Goal: Task Accomplishment & Management: Use online tool/utility

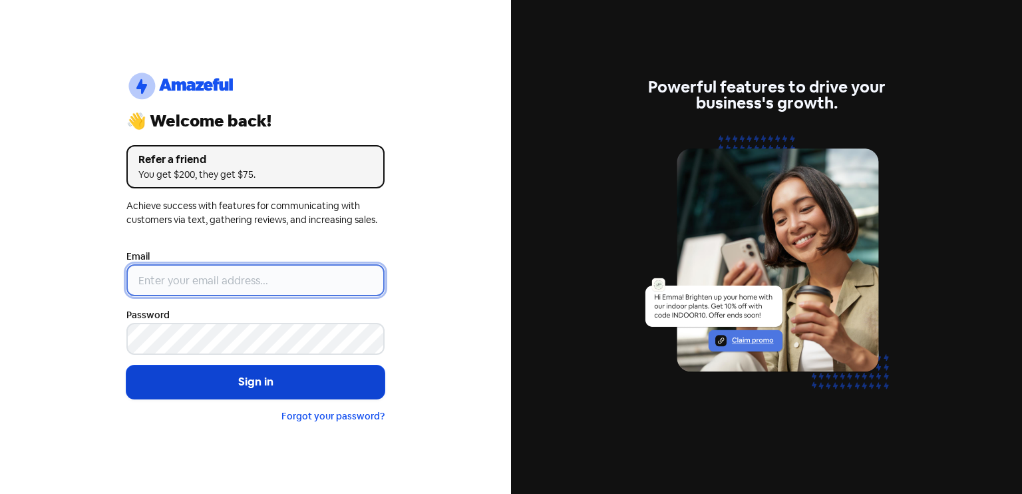
type input "[EMAIL_ADDRESS][DOMAIN_NAME]"
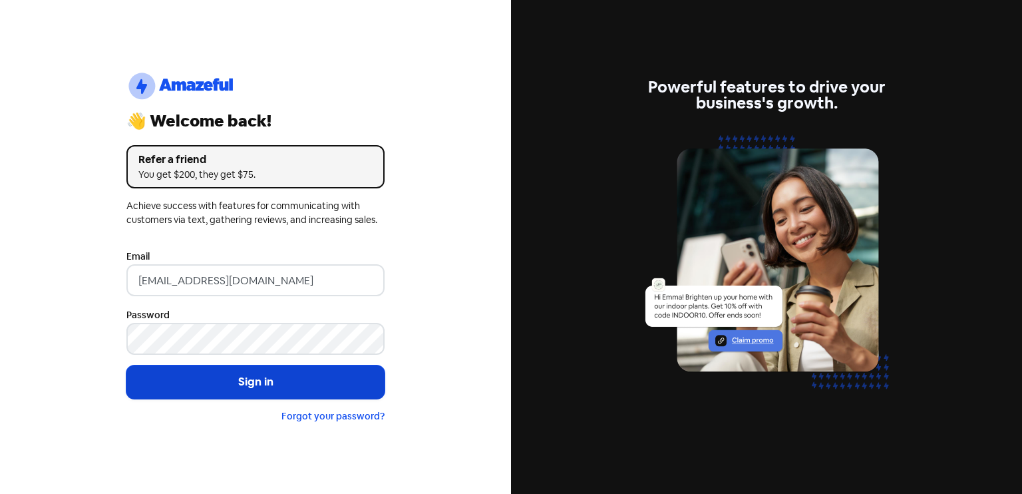
click at [262, 389] on button "Sign in" at bounding box center [255, 381] width 258 height 33
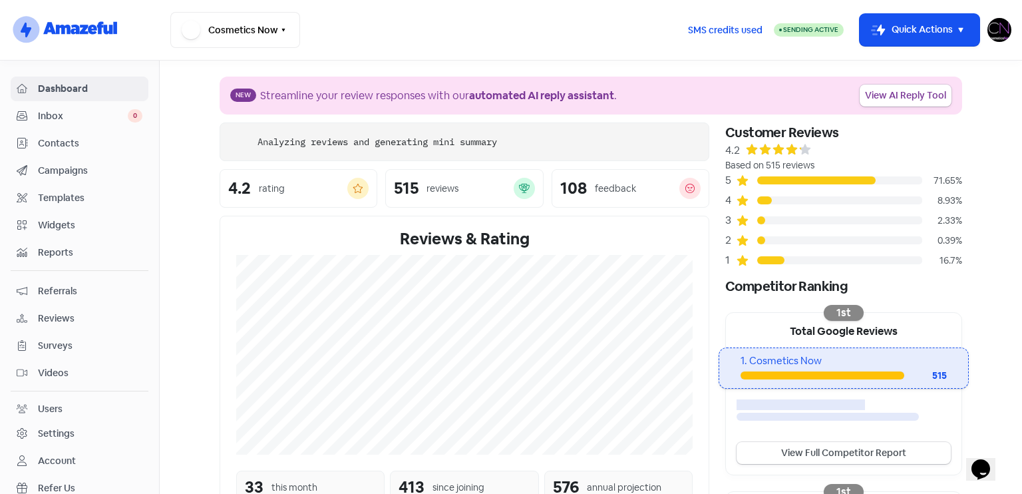
click at [100, 311] on div "Reviews" at bounding box center [80, 318] width 126 height 15
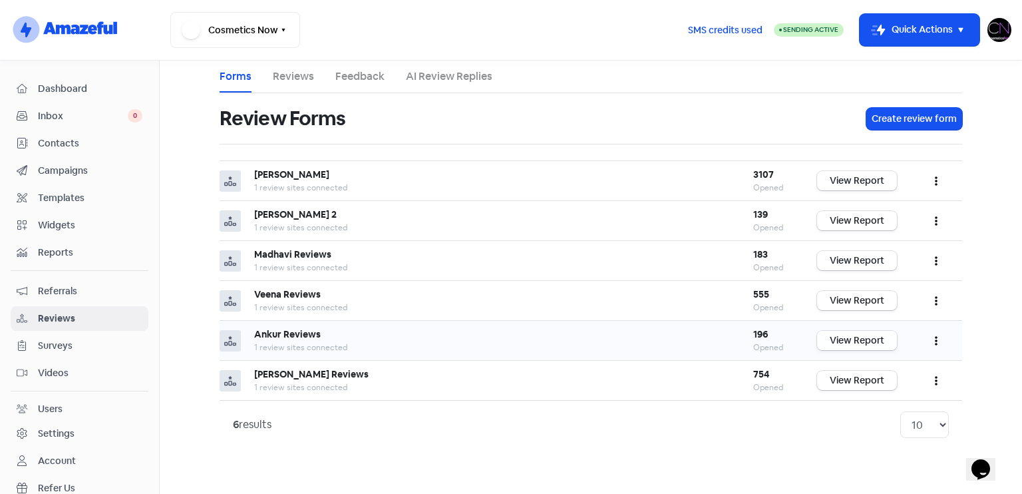
click at [882, 338] on link "View Report" at bounding box center [857, 340] width 80 height 19
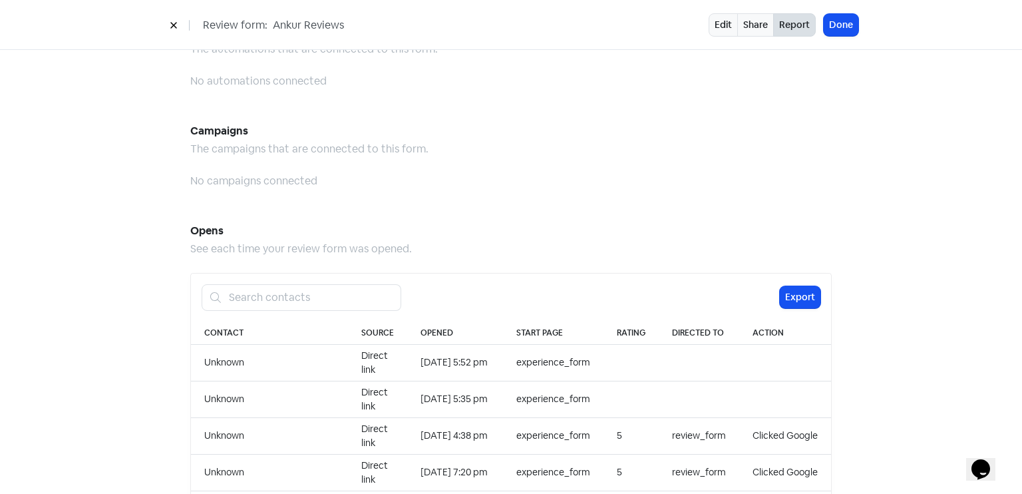
scroll to position [1166, 0]
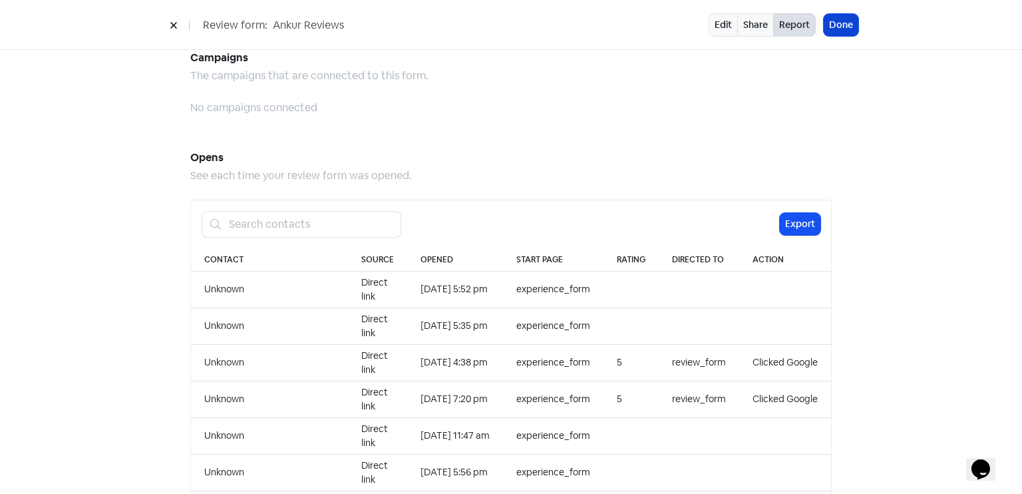
click at [854, 26] on button "Done" at bounding box center [841, 25] width 35 height 22
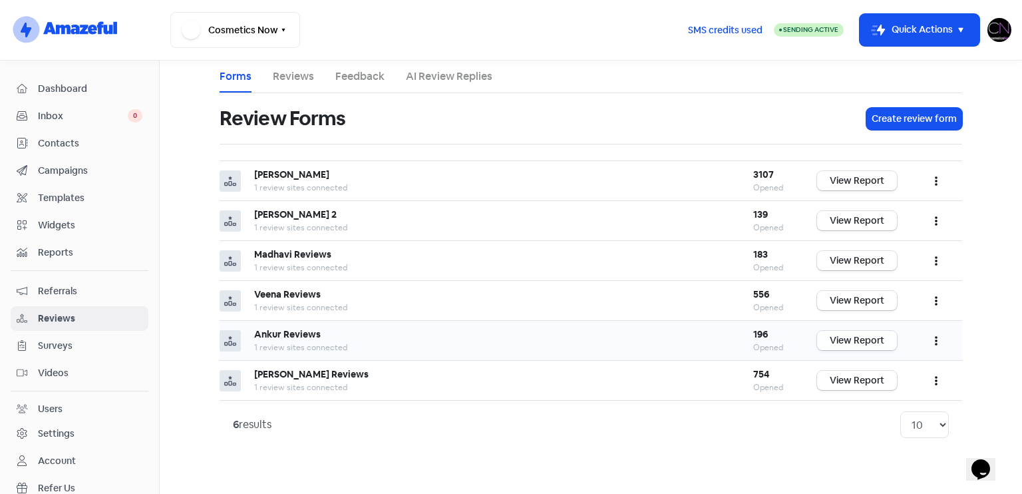
click at [871, 333] on link "View Report" at bounding box center [857, 340] width 80 height 19
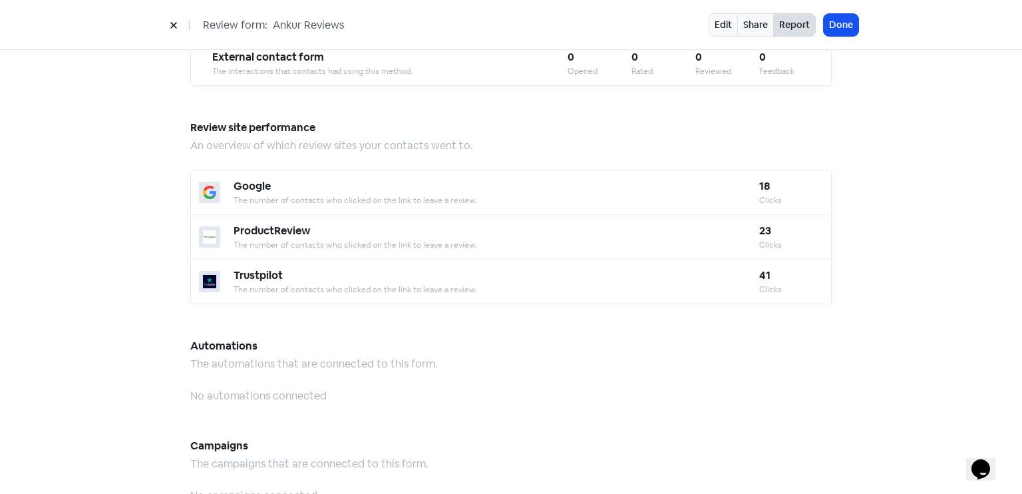
scroll to position [1166, 0]
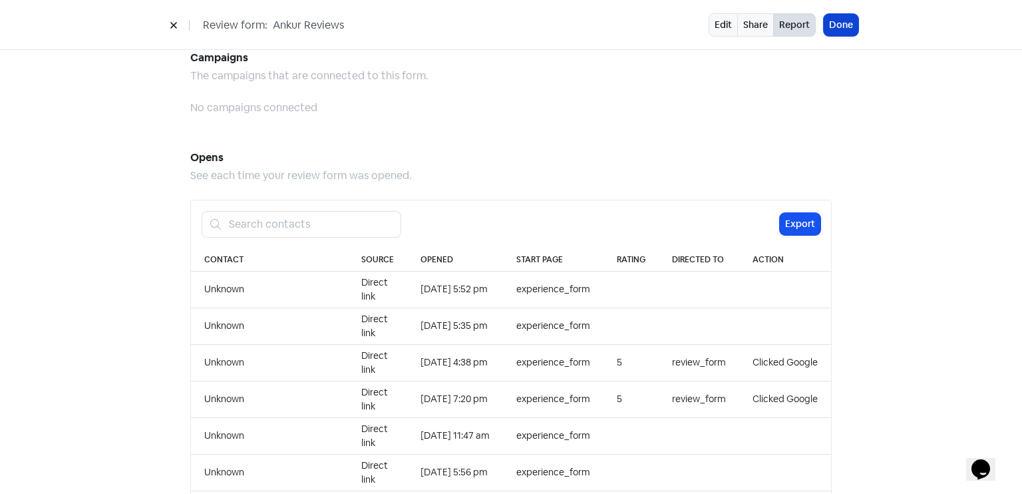
click at [847, 29] on button "Done" at bounding box center [841, 25] width 35 height 22
